Goal: Use online tool/utility: Utilize a website feature to perform a specific function

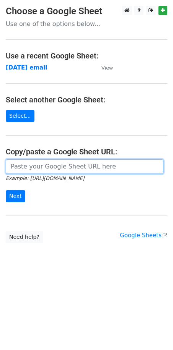
click at [21, 172] on input "url" at bounding box center [84, 166] width 157 height 15
paste input "[URL][DOMAIN_NAME]"
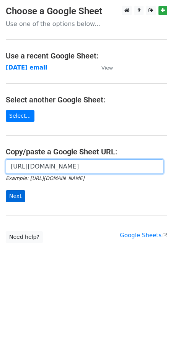
type input "[URL][DOMAIN_NAME]"
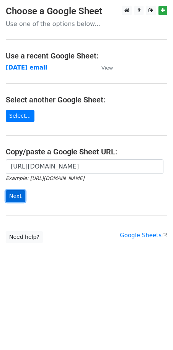
scroll to position [0, 0]
click at [20, 199] on input "Next" at bounding box center [15, 196] width 19 height 12
